Goal: Information Seeking & Learning: Learn about a topic

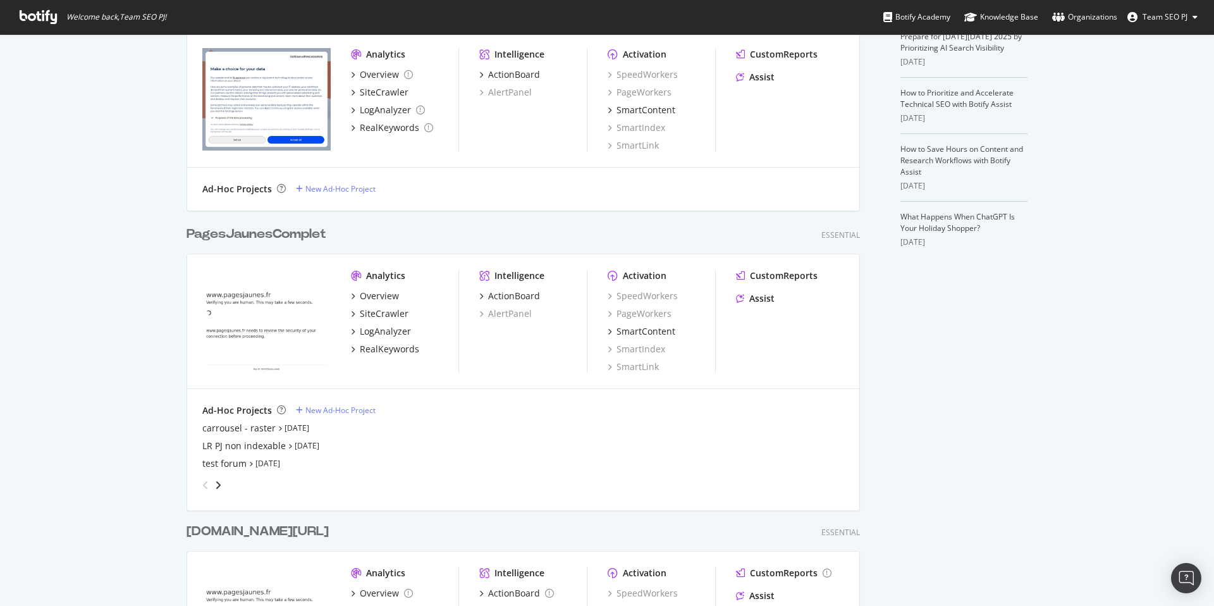
scroll to position [347, 0]
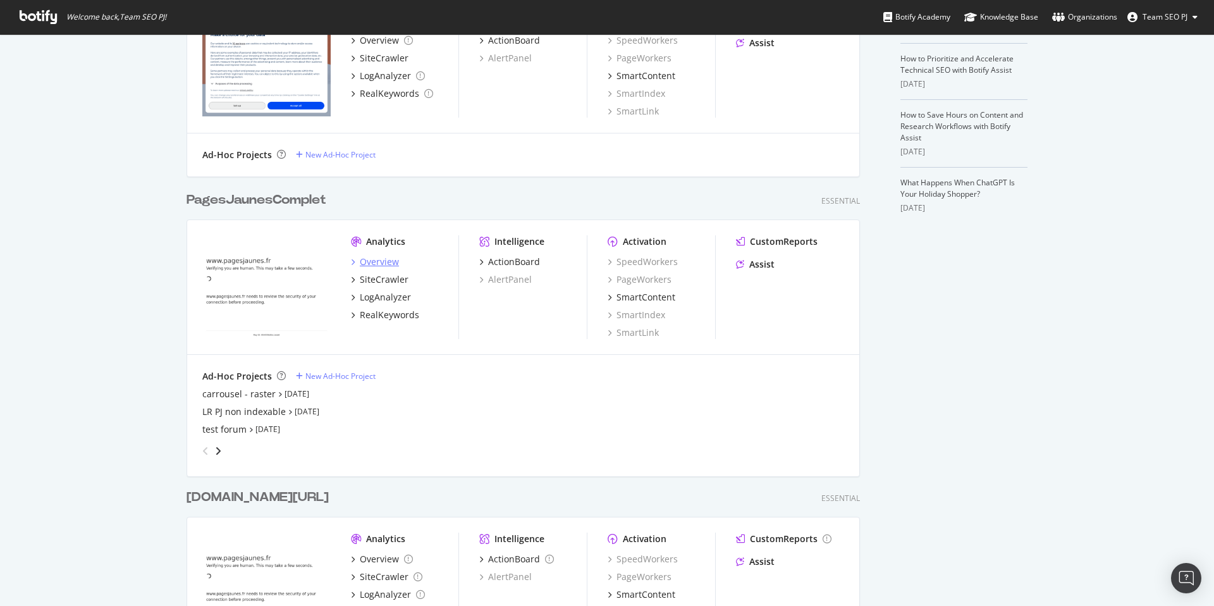
click at [378, 259] on div "Overview" at bounding box center [379, 261] width 39 height 13
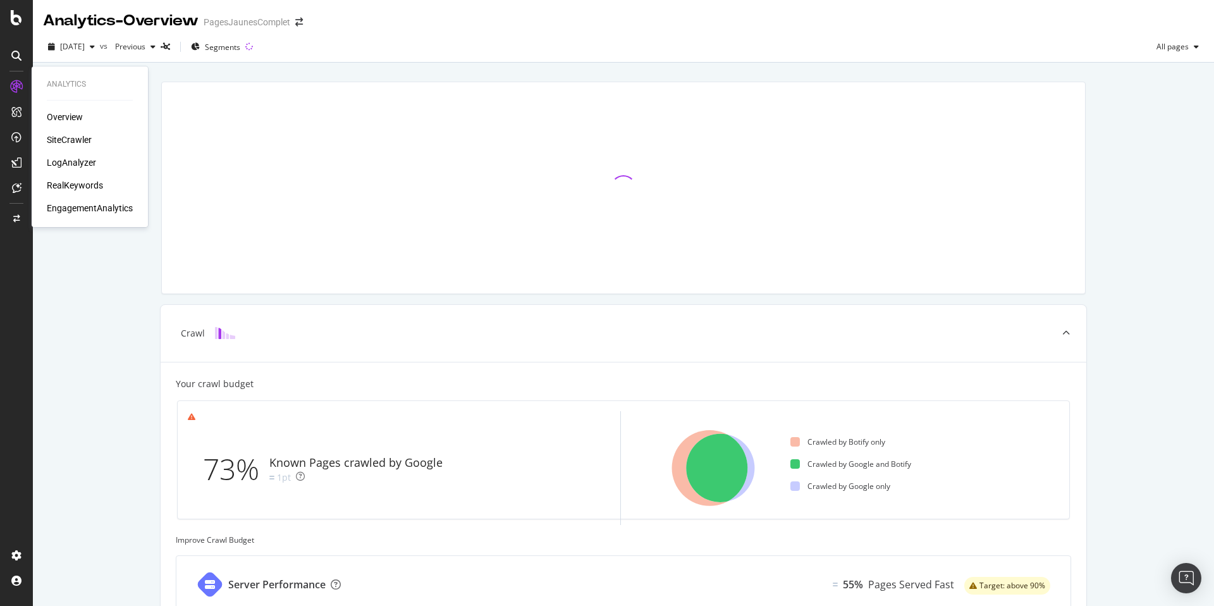
click at [83, 140] on div "SiteCrawler" at bounding box center [69, 139] width 45 height 13
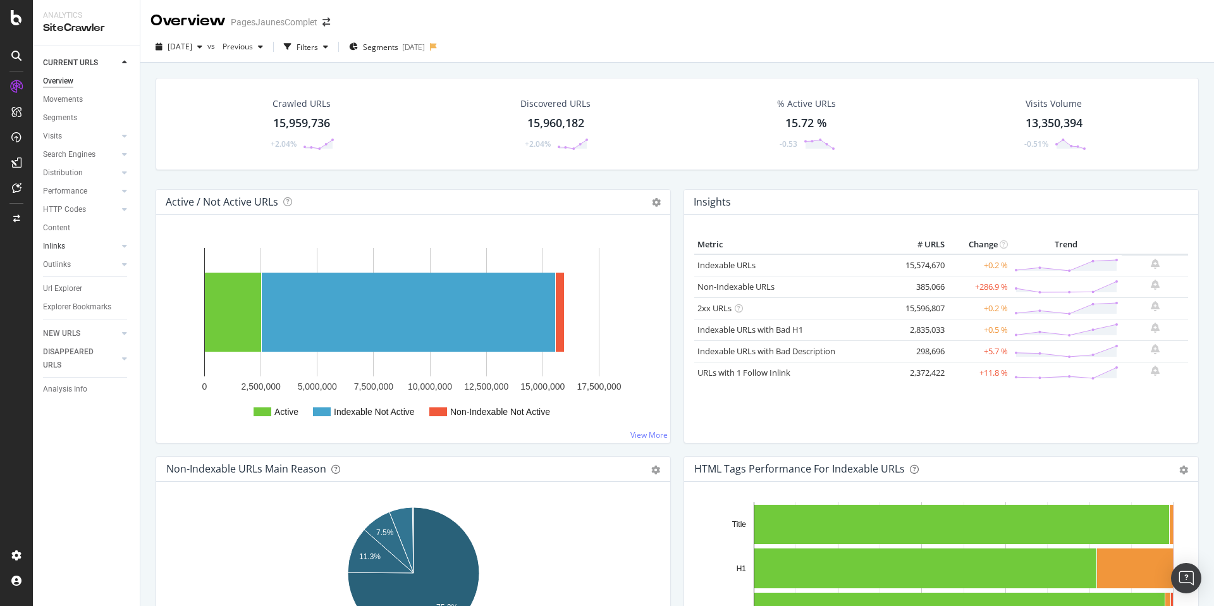
click at [78, 250] on link "Inlinks" at bounding box center [80, 246] width 75 height 13
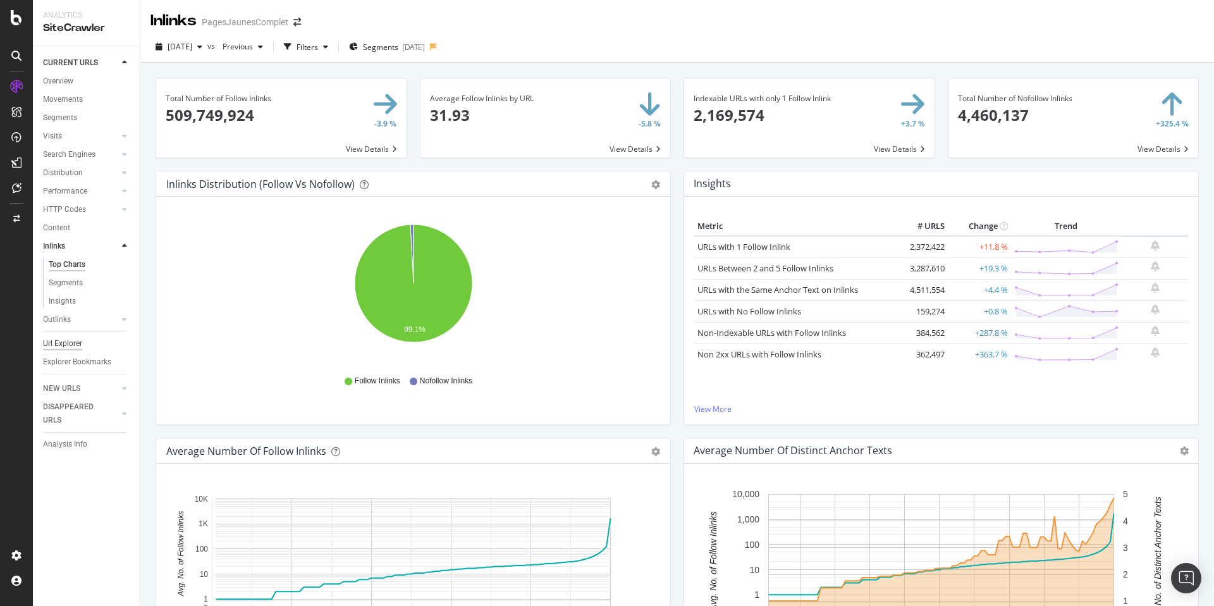
click at [70, 342] on div "Url Explorer" at bounding box center [62, 343] width 39 height 13
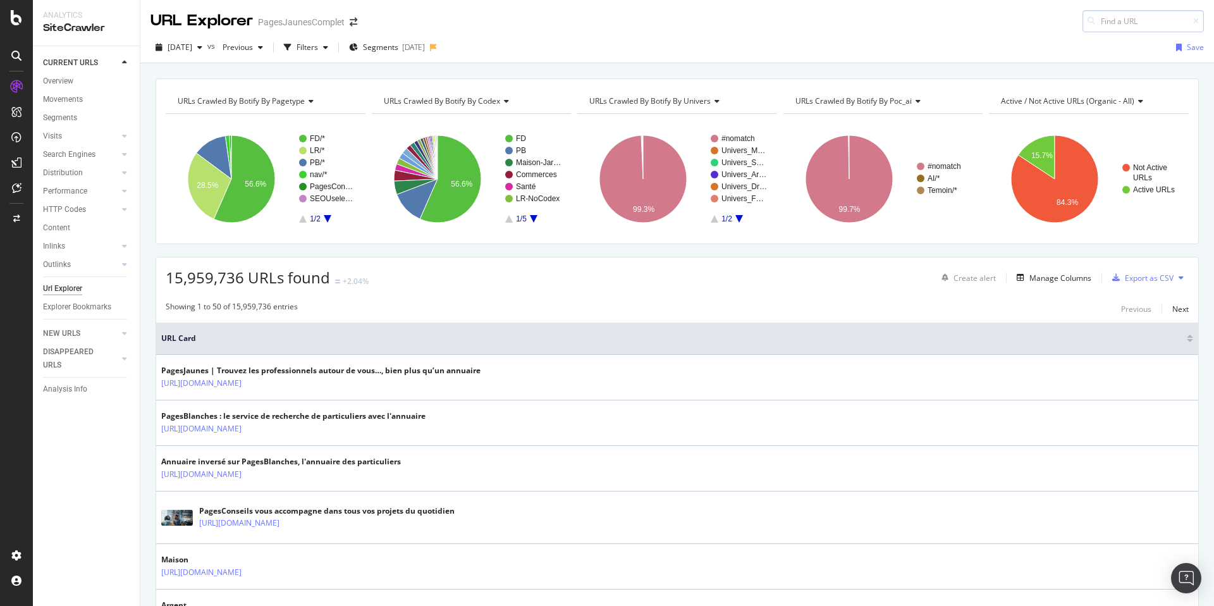
drag, startPoint x: 1150, startPoint y: 30, endPoint x: 1156, endPoint y: 20, distance: 11.4
click at [1153, 25] on input at bounding box center [1143, 21] width 121 height 22
click at [1156, 20] on input at bounding box center [1143, 21] width 121 height 22
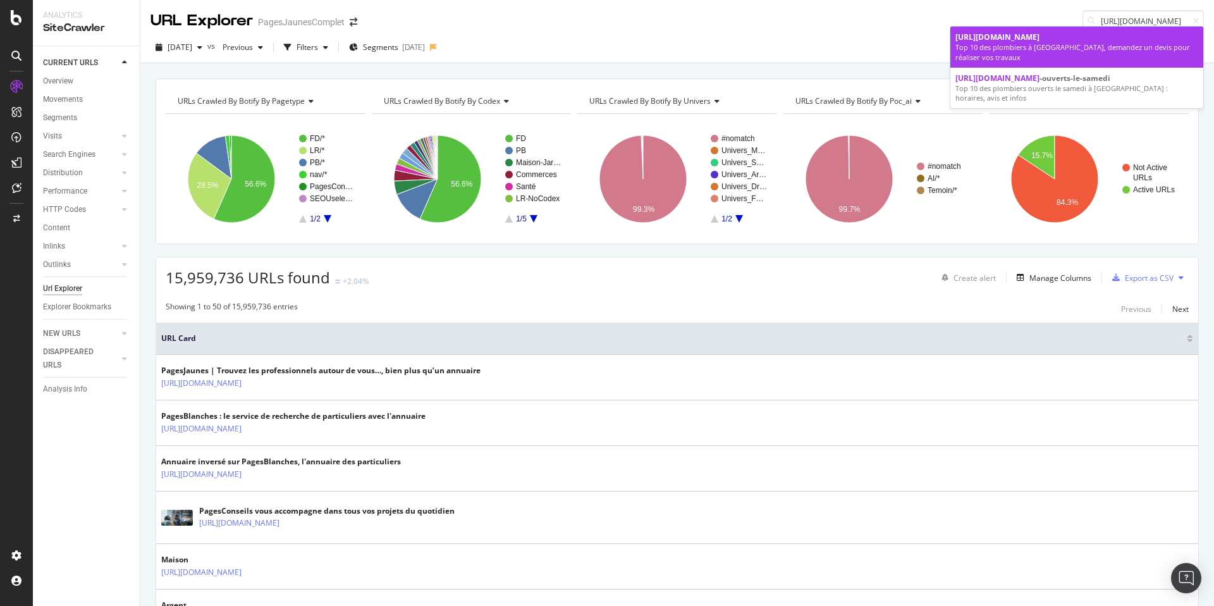
type input "[URL][DOMAIN_NAME]"
click at [1107, 54] on div "Top 10 des plombiers à [GEOGRAPHIC_DATA], demandez un devis pour réaliser vos t…" at bounding box center [1076, 52] width 243 height 20
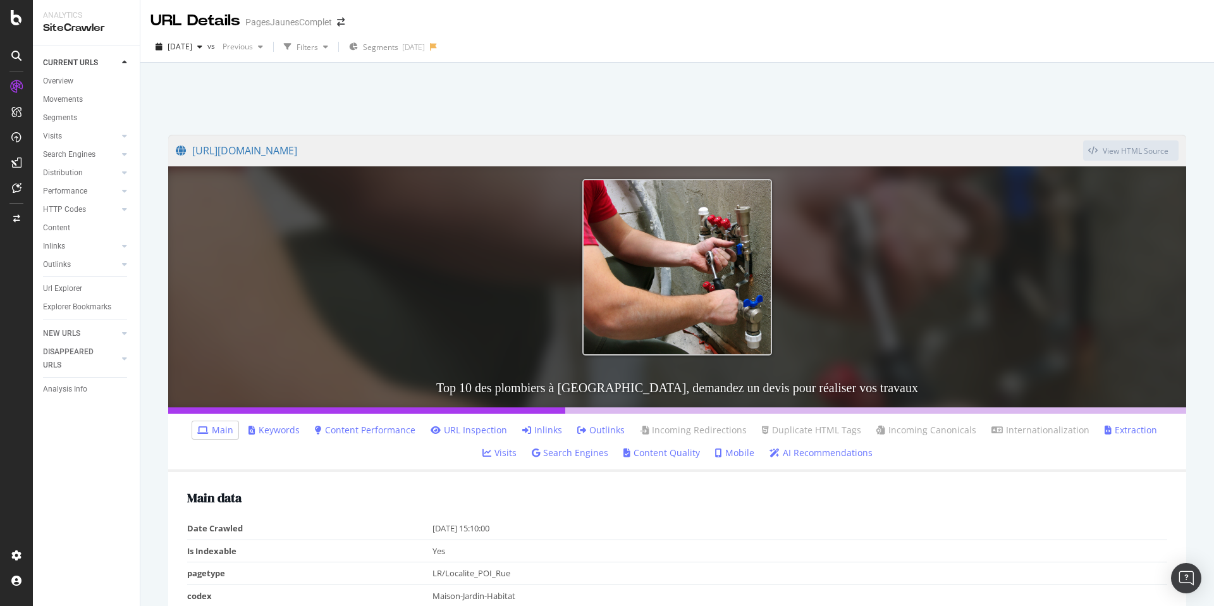
click at [532, 424] on link "Inlinks" at bounding box center [542, 430] width 40 height 13
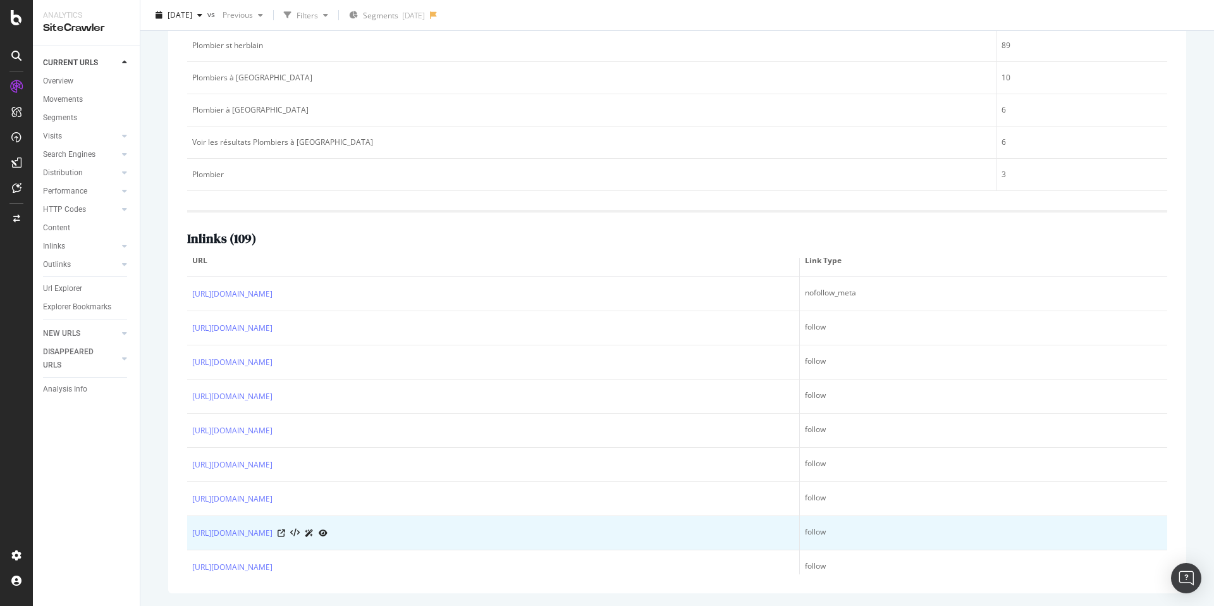
scroll to position [8, 0]
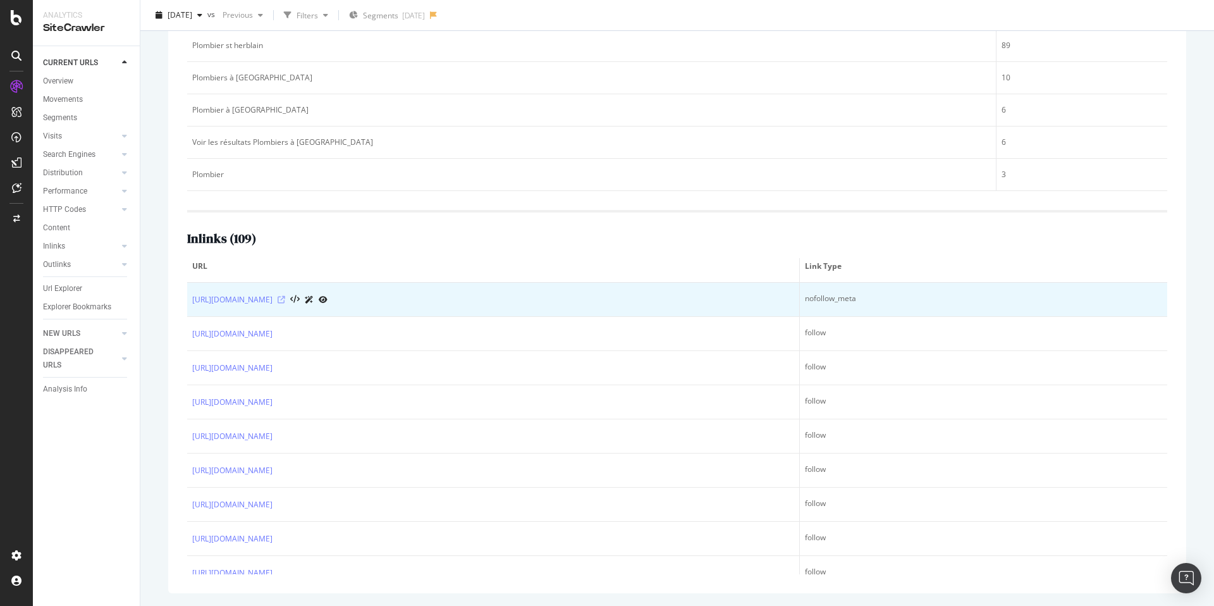
click at [285, 300] on icon at bounding box center [282, 300] width 8 height 8
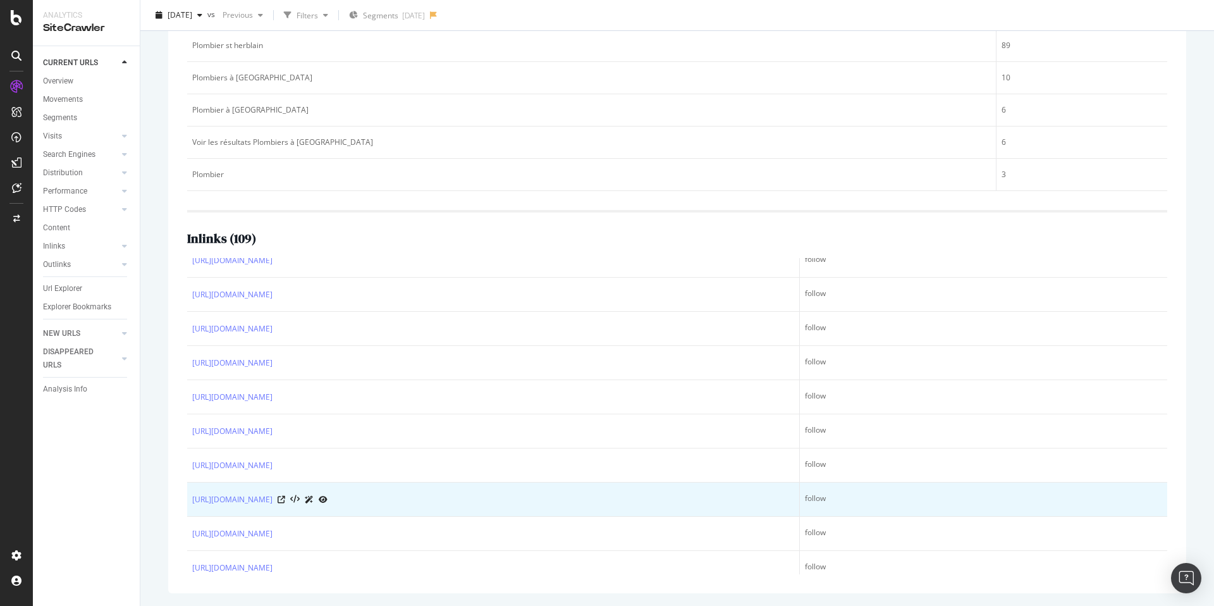
scroll to position [268, 0]
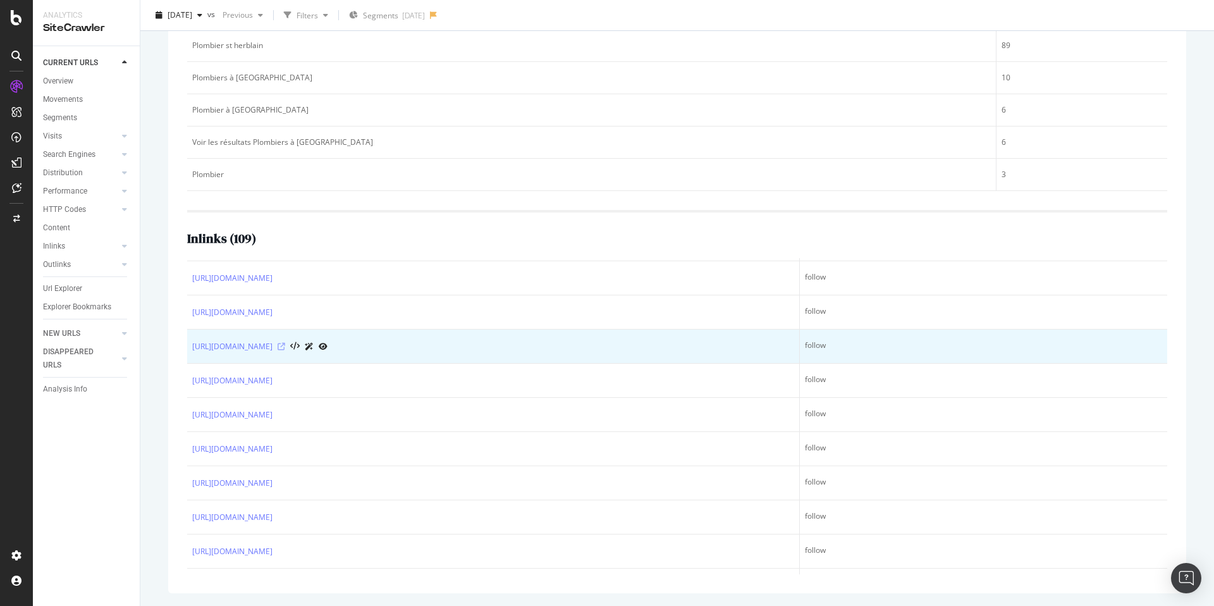
click at [285, 347] on icon at bounding box center [282, 347] width 8 height 8
